Goal: Task Accomplishment & Management: Manage account settings

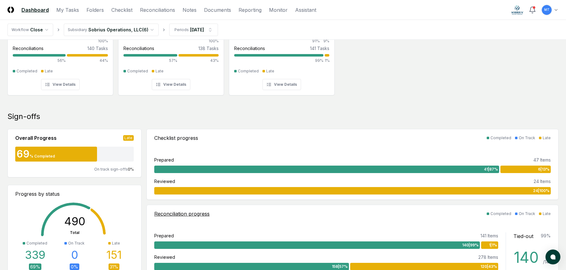
scroll to position [93, 0]
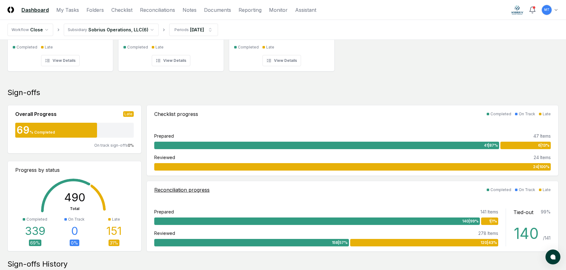
click at [489, 222] on span "1 | 1 %" at bounding box center [493, 221] width 8 height 6
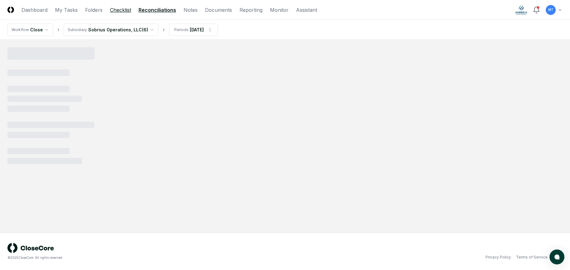
click at [123, 11] on link "Checklist" at bounding box center [120, 9] width 21 height 7
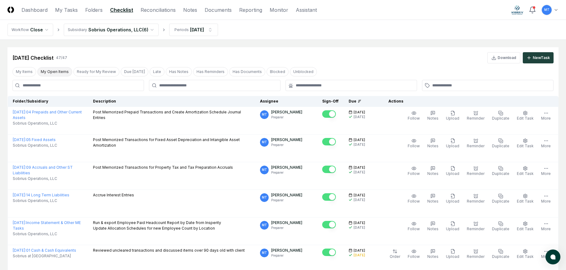
click at [50, 73] on button "My Open Items" at bounding box center [54, 71] width 35 height 9
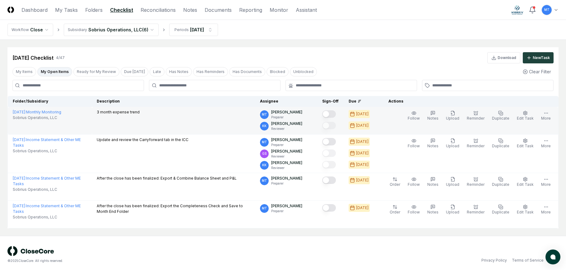
click at [336, 114] on button "Mark complete" at bounding box center [329, 113] width 14 height 7
